Goal: Task Accomplishment & Management: Manage account settings

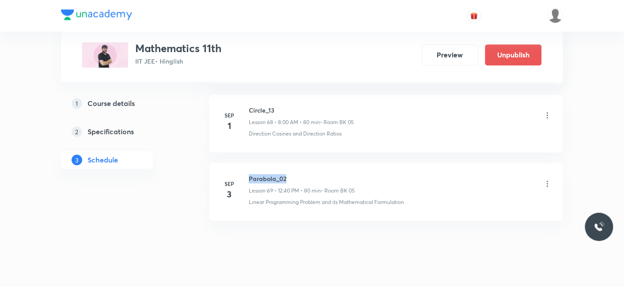
drag, startPoint x: 290, startPoint y: 157, endPoint x: 250, endPoint y: 159, distance: 40.7
click at [250, 163] on li "[DATE] Parabola_02 Lesson 69 • 12:40 PM • 80 min • Room BK 05 Linear Programmin…" at bounding box center [385, 192] width 353 height 58
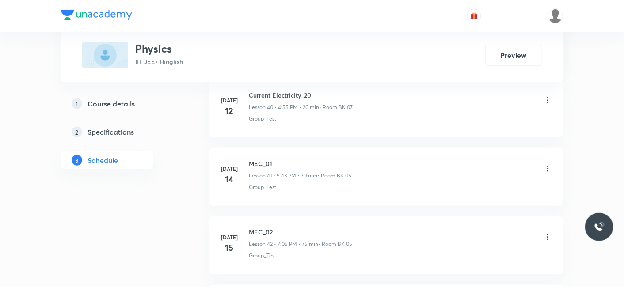
scroll to position [5182, 0]
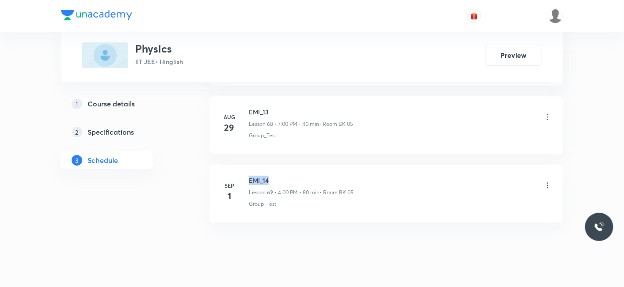
drag, startPoint x: 247, startPoint y: 159, endPoint x: 277, endPoint y: 158, distance: 30.0
click at [277, 176] on div "[DATE] EMI_14 Lesson 69 • 4:00 PM • 80 min • Room BK 05 Group_Test" at bounding box center [385, 192] width 331 height 32
copy h6 "EMI_14"
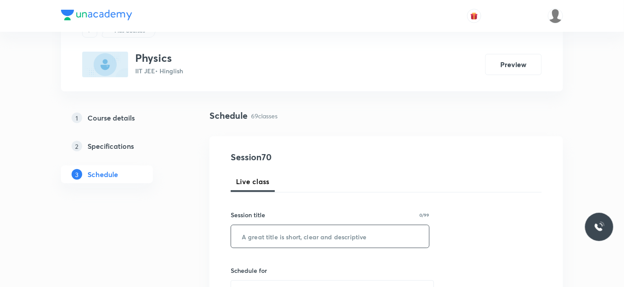
scroll to position [98, 0]
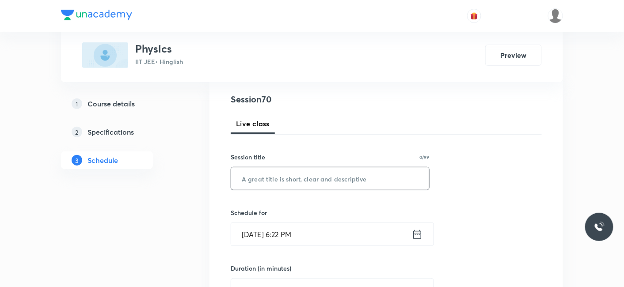
click at [302, 175] on input "text" at bounding box center [330, 178] width 198 height 23
paste input "EMI_14"
type input "EMI_15"
click at [275, 233] on input "Sep 2, 2025, 6:22 PM" at bounding box center [321, 234] width 181 height 23
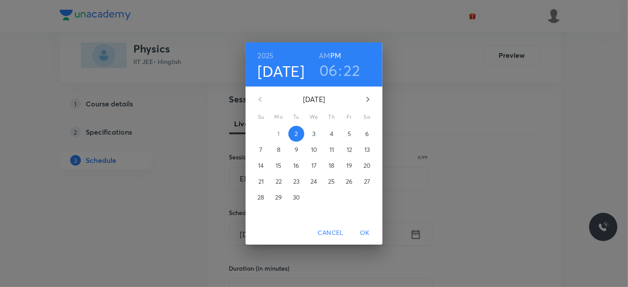
click at [328, 73] on h3 "06" at bounding box center [328, 70] width 19 height 19
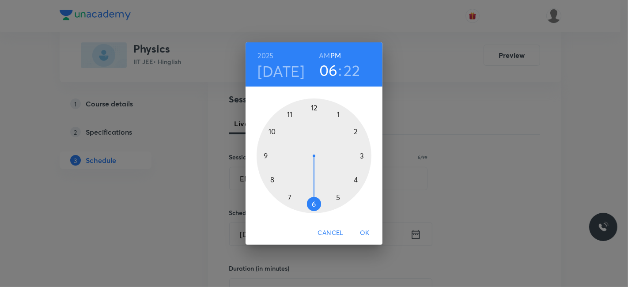
click at [291, 193] on div at bounding box center [314, 155] width 115 height 115
click at [315, 109] on div at bounding box center [314, 155] width 115 height 115
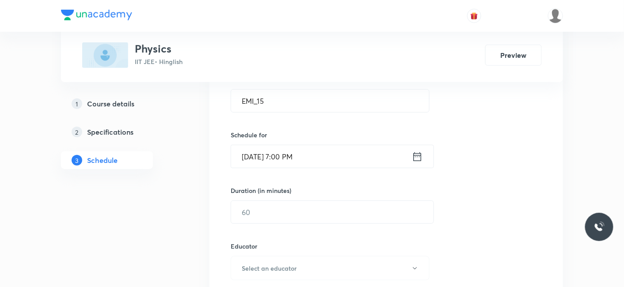
scroll to position [196, 0]
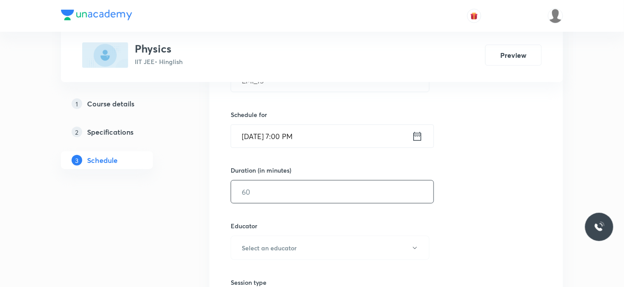
click at [269, 191] on input "text" at bounding box center [332, 192] width 202 height 23
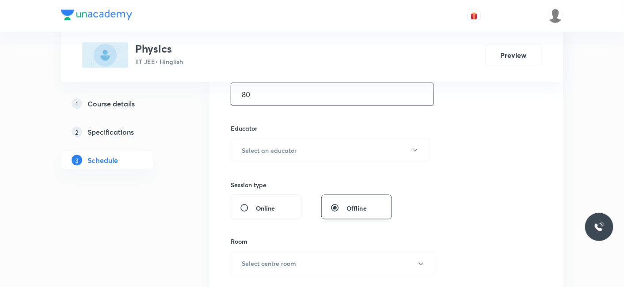
scroll to position [294, 0]
type input "80"
click at [269, 148] on h6 "Select an educator" at bounding box center [269, 149] width 55 height 9
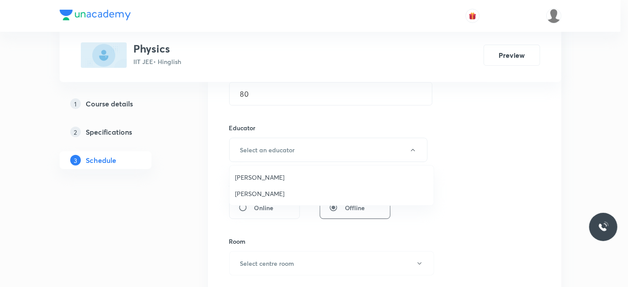
click at [261, 194] on span "Siddharth Jindal" at bounding box center [331, 193] width 193 height 9
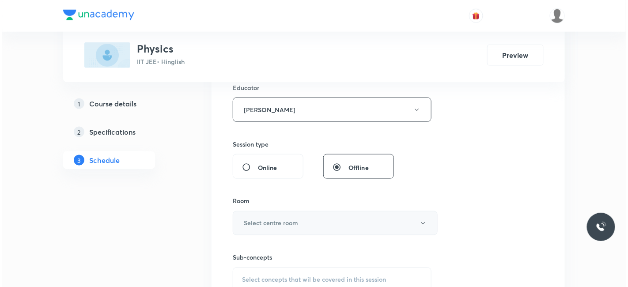
scroll to position [343, 0]
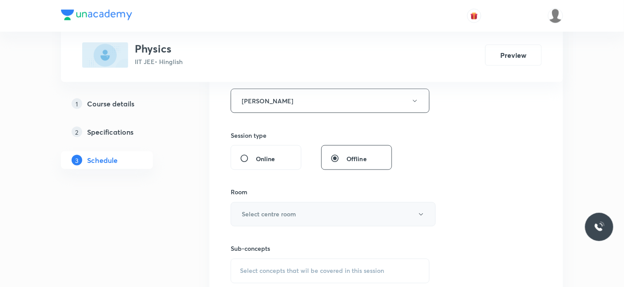
click at [263, 212] on h6 "Select centre room" at bounding box center [269, 214] width 54 height 9
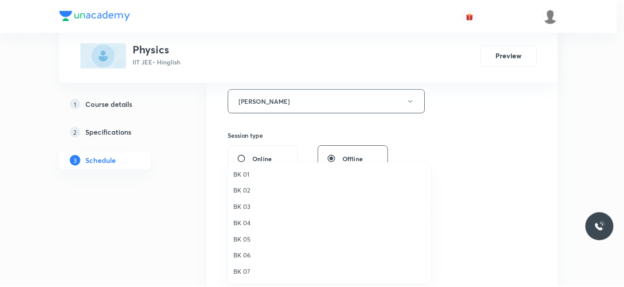
scroll to position [16, 0]
click at [246, 225] on span "BK 05" at bounding box center [331, 223] width 193 height 9
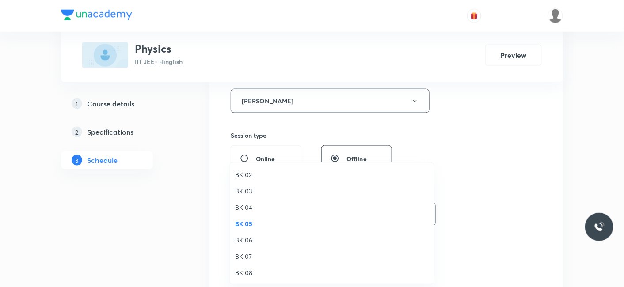
drag, startPoint x: 173, startPoint y: 221, endPoint x: 195, endPoint y: 221, distance: 22.1
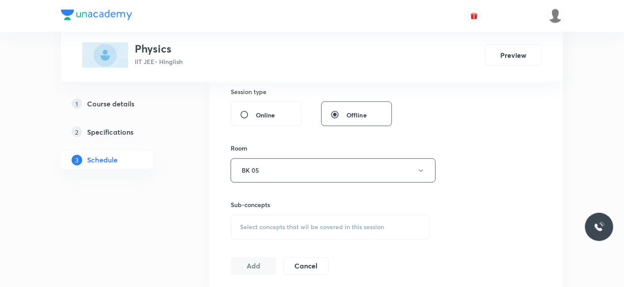
scroll to position [442, 0]
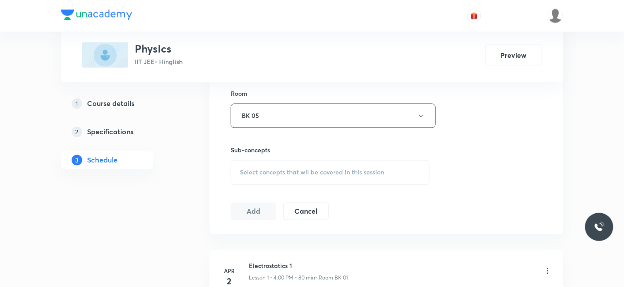
click at [279, 179] on div "Select concepts that wil be covered in this session" at bounding box center [330, 172] width 199 height 25
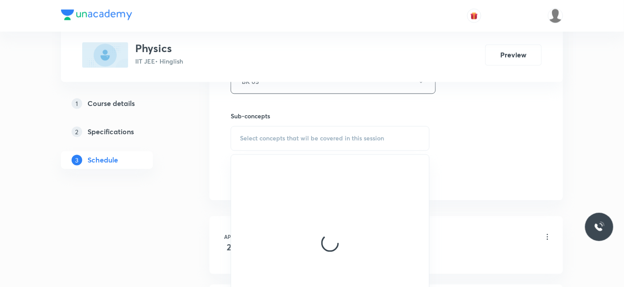
scroll to position [491, 0]
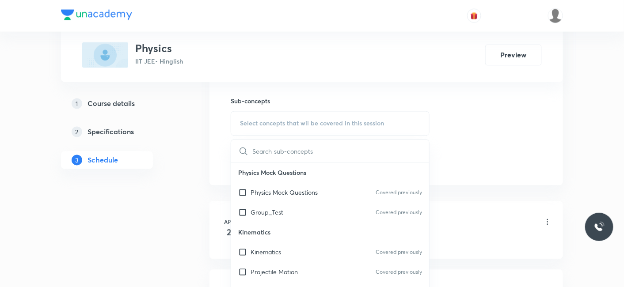
click at [266, 210] on p "Group_Test" at bounding box center [266, 212] width 33 height 9
checkbox input "true"
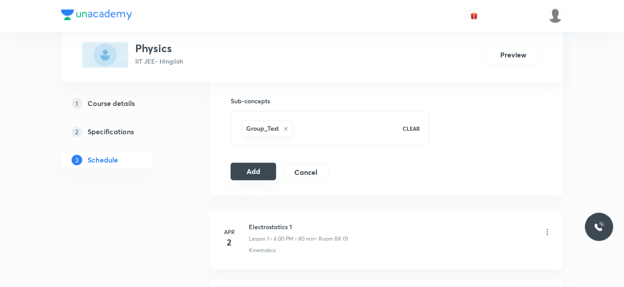
click at [253, 165] on button "Add" at bounding box center [253, 172] width 45 height 18
